Goal: Task Accomplishment & Management: Manage account settings

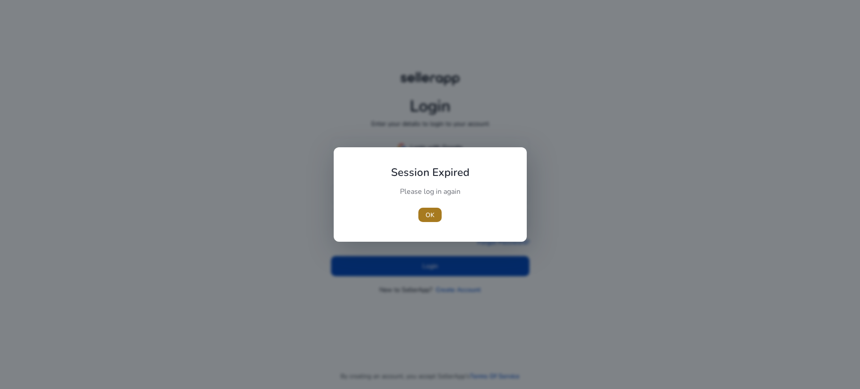
click at [429, 215] on span "OK" at bounding box center [429, 214] width 9 height 9
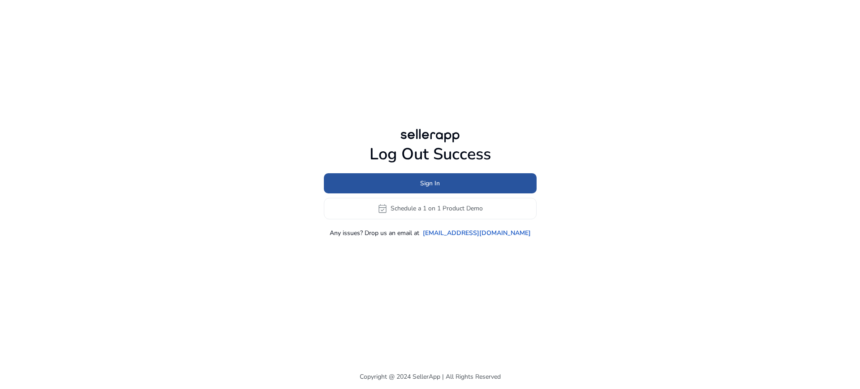
click at [430, 179] on span "Sign In" at bounding box center [430, 183] width 20 height 9
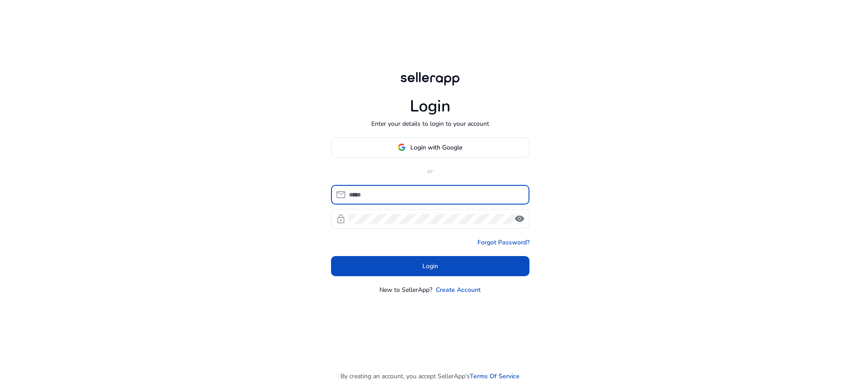
click at [408, 190] on input at bounding box center [435, 195] width 173 height 10
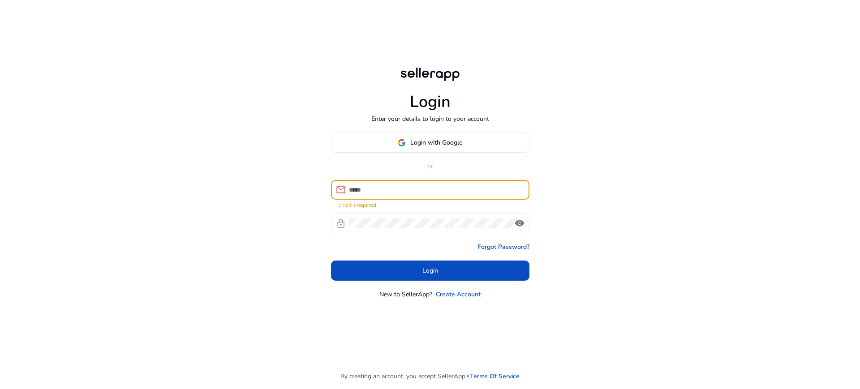
type input "**********"
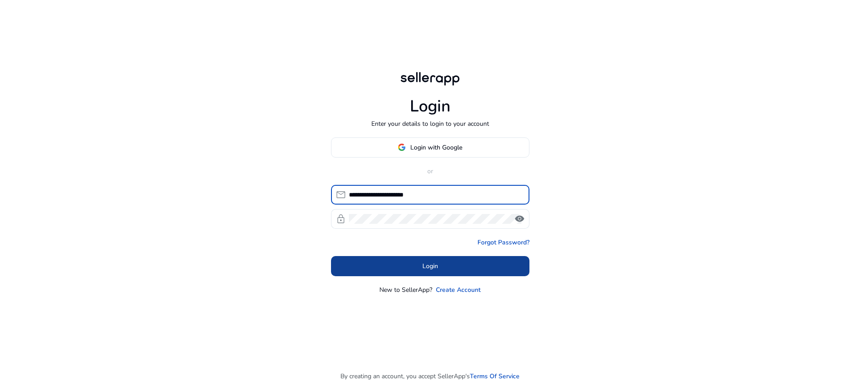
click at [443, 255] on span at bounding box center [430, 265] width 198 height 21
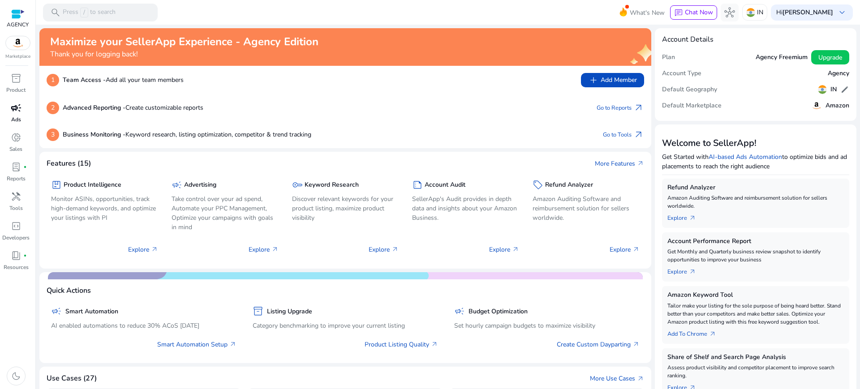
click at [9, 101] on div "campaign" at bounding box center [16, 108] width 25 height 14
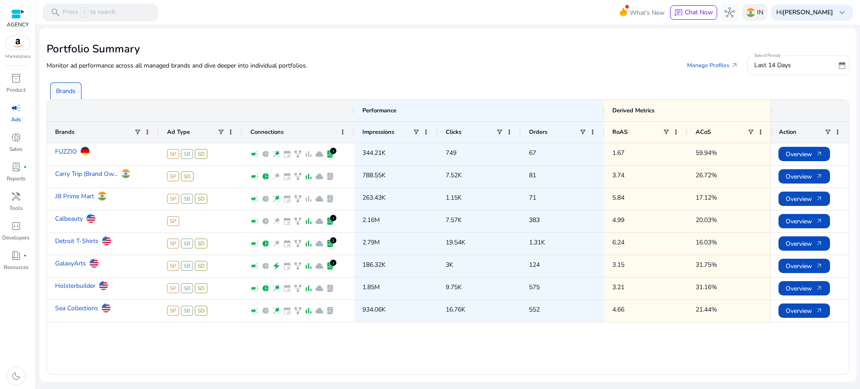
click at [767, 16] on div "IN" at bounding box center [754, 12] width 25 height 17
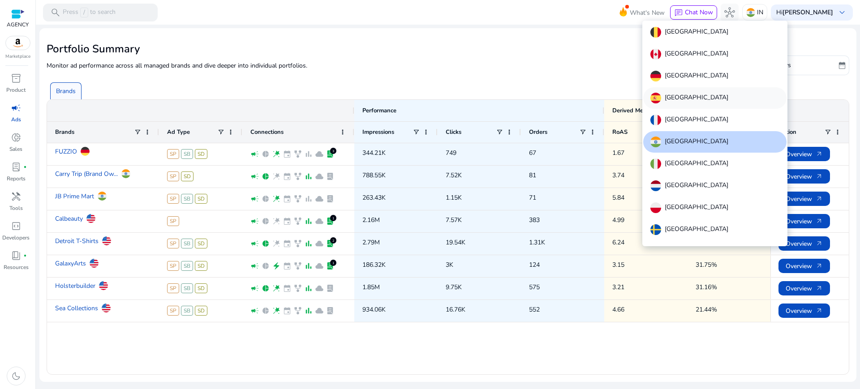
click at [673, 71] on p "[GEOGRAPHIC_DATA]" at bounding box center [697, 76] width 64 height 11
